Goal: Task Accomplishment & Management: Use online tool/utility

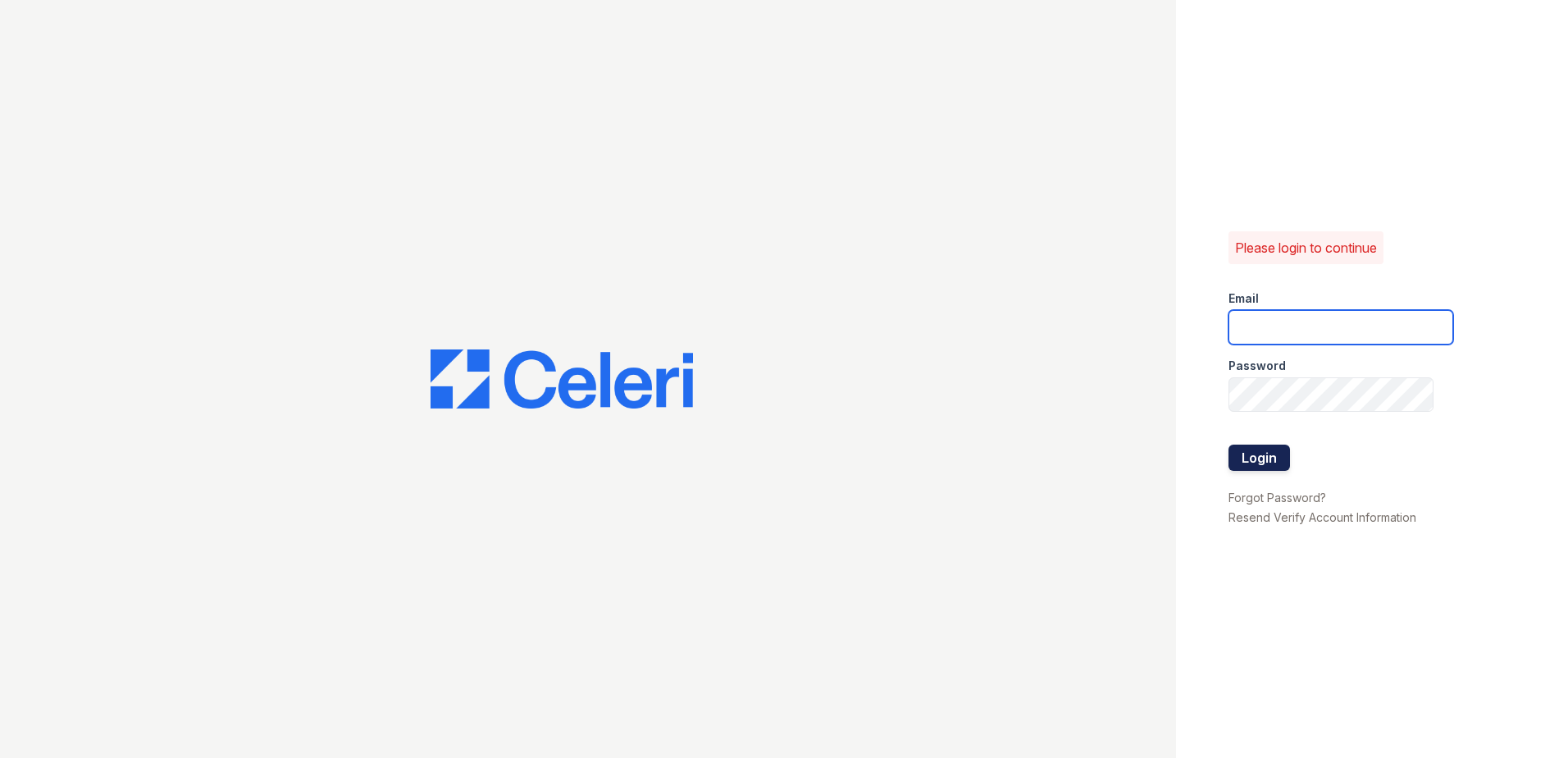
type input "[EMAIL_ADDRESS][DOMAIN_NAME]"
click at [1272, 461] on button "Login" at bounding box center [1260, 457] width 62 height 26
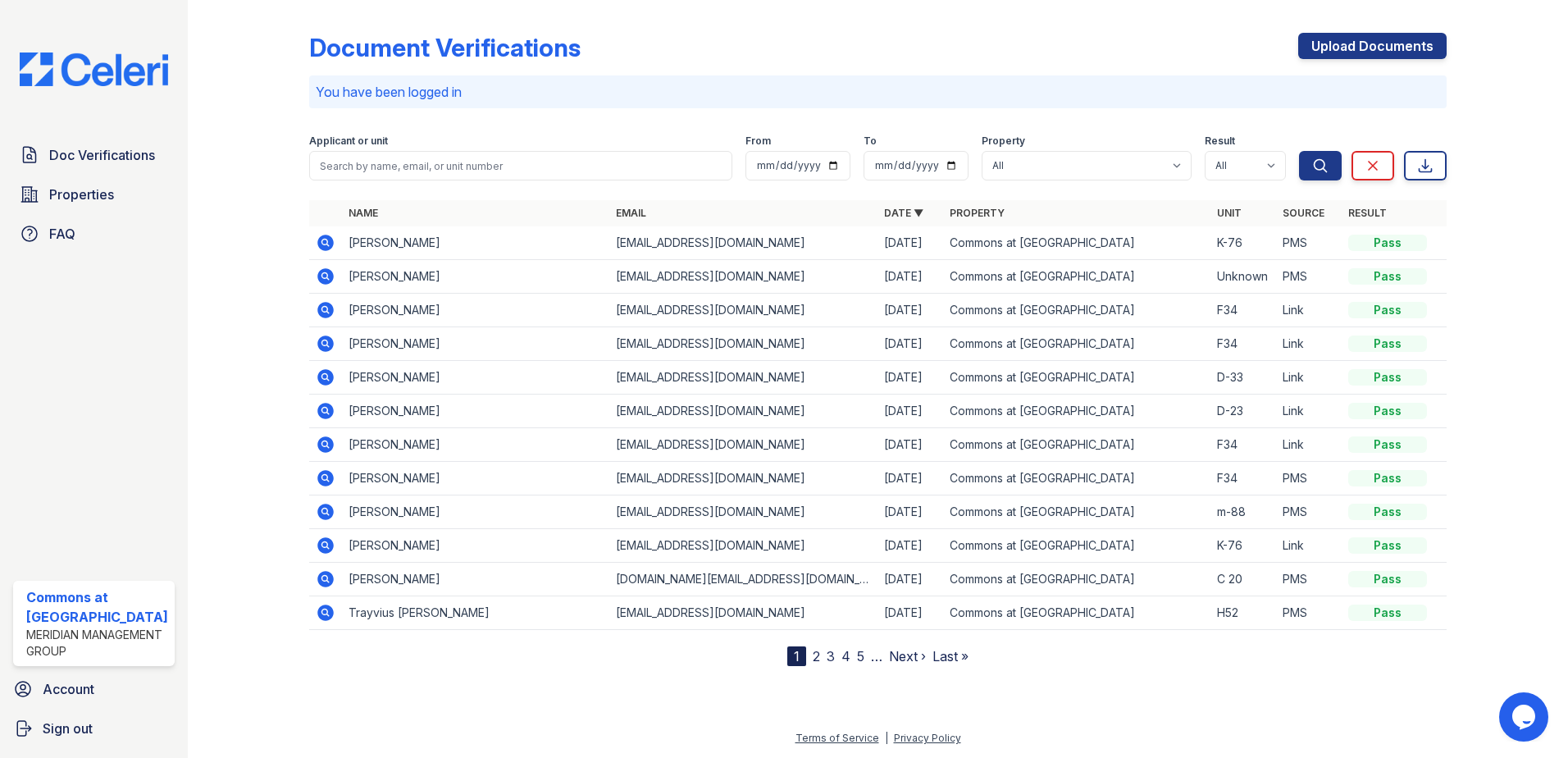
click at [816, 661] on link "2" at bounding box center [816, 656] width 7 height 17
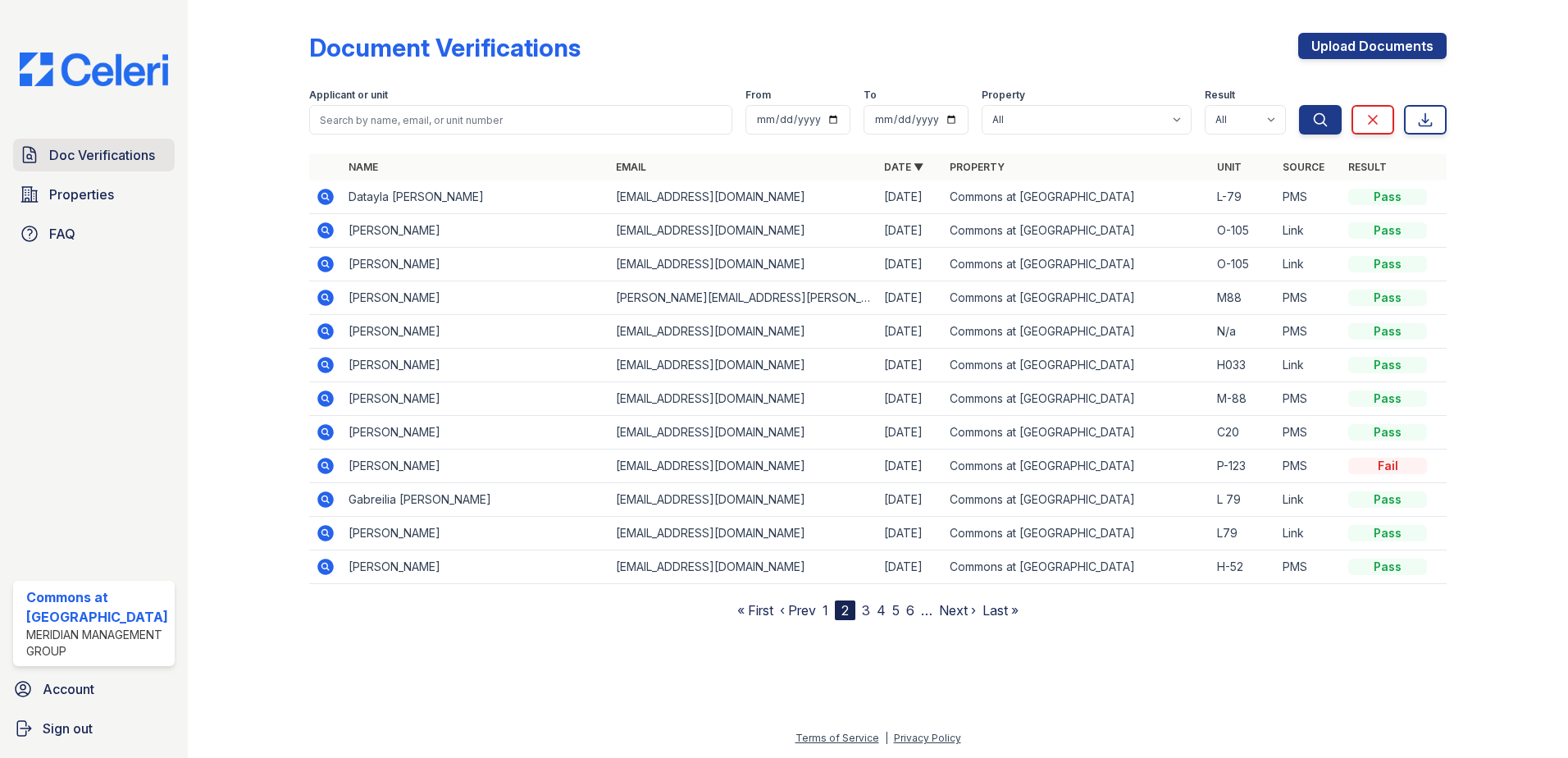
click at [85, 169] on link "Doc Verifications" at bounding box center [94, 154] width 162 height 32
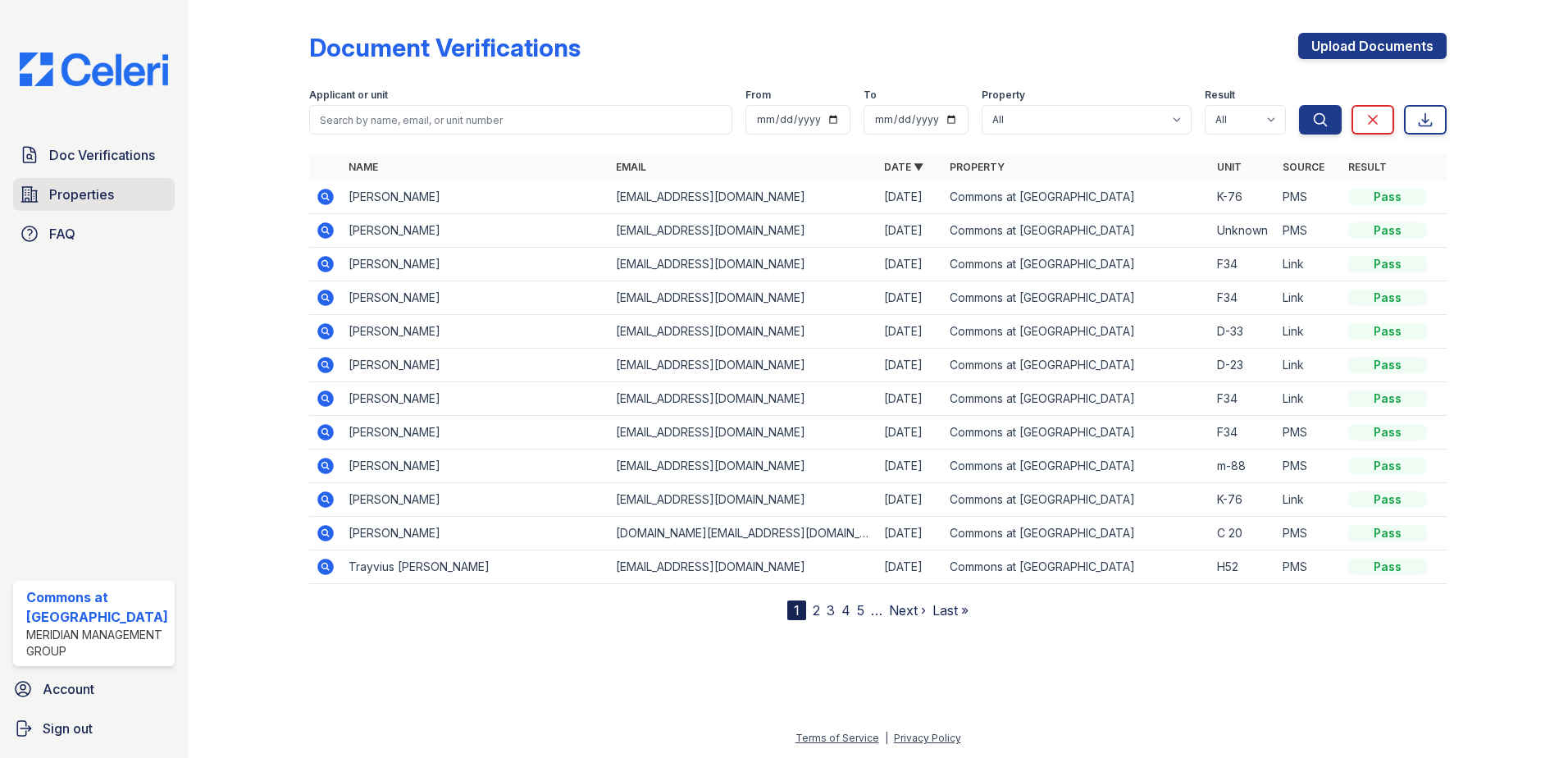
click at [87, 192] on span "Properties" at bounding box center [82, 194] width 65 height 20
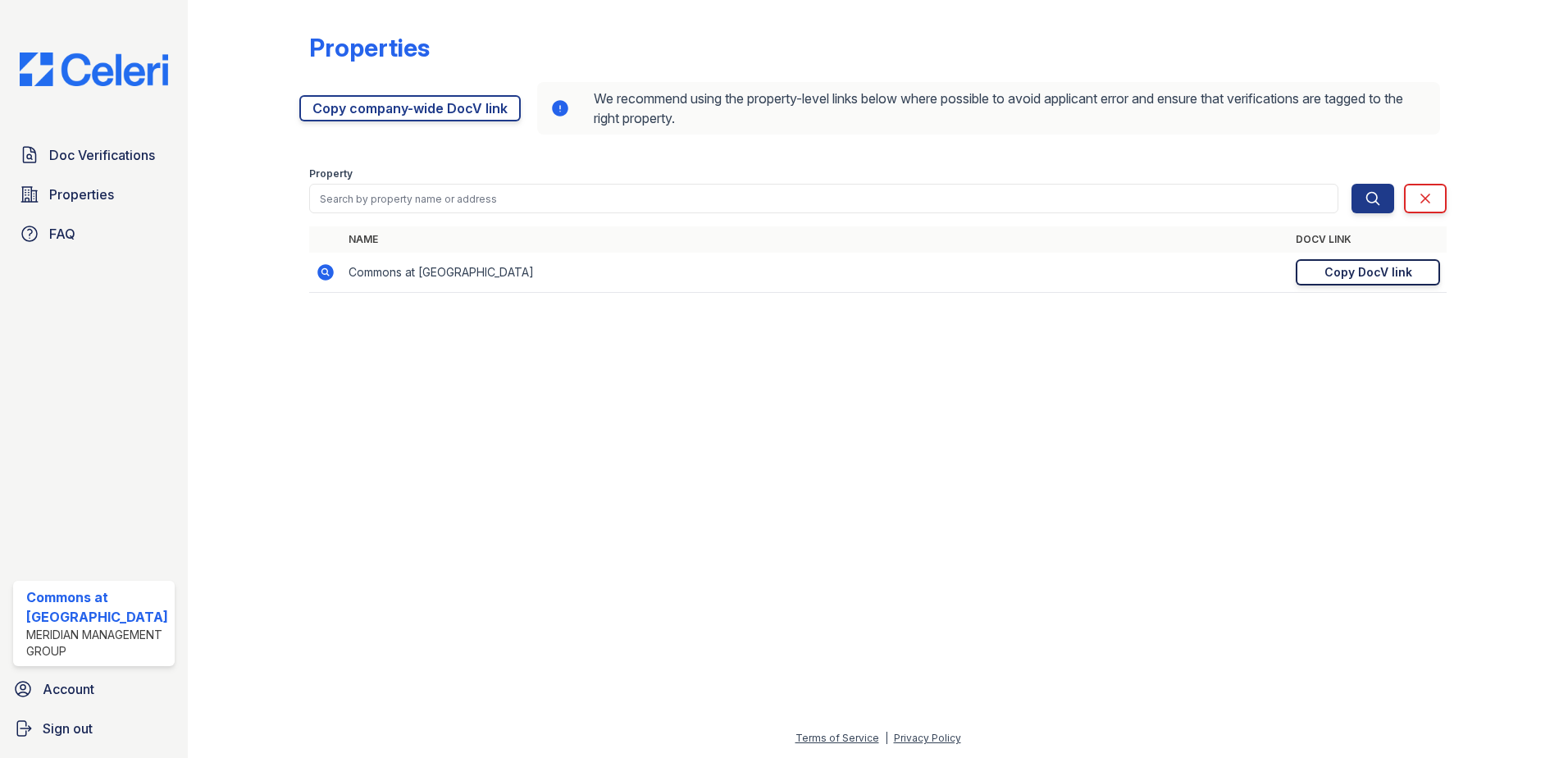
click at [1401, 268] on div "Copy DocV link" at bounding box center [1368, 272] width 87 height 17
